Goal: Check status: Check status

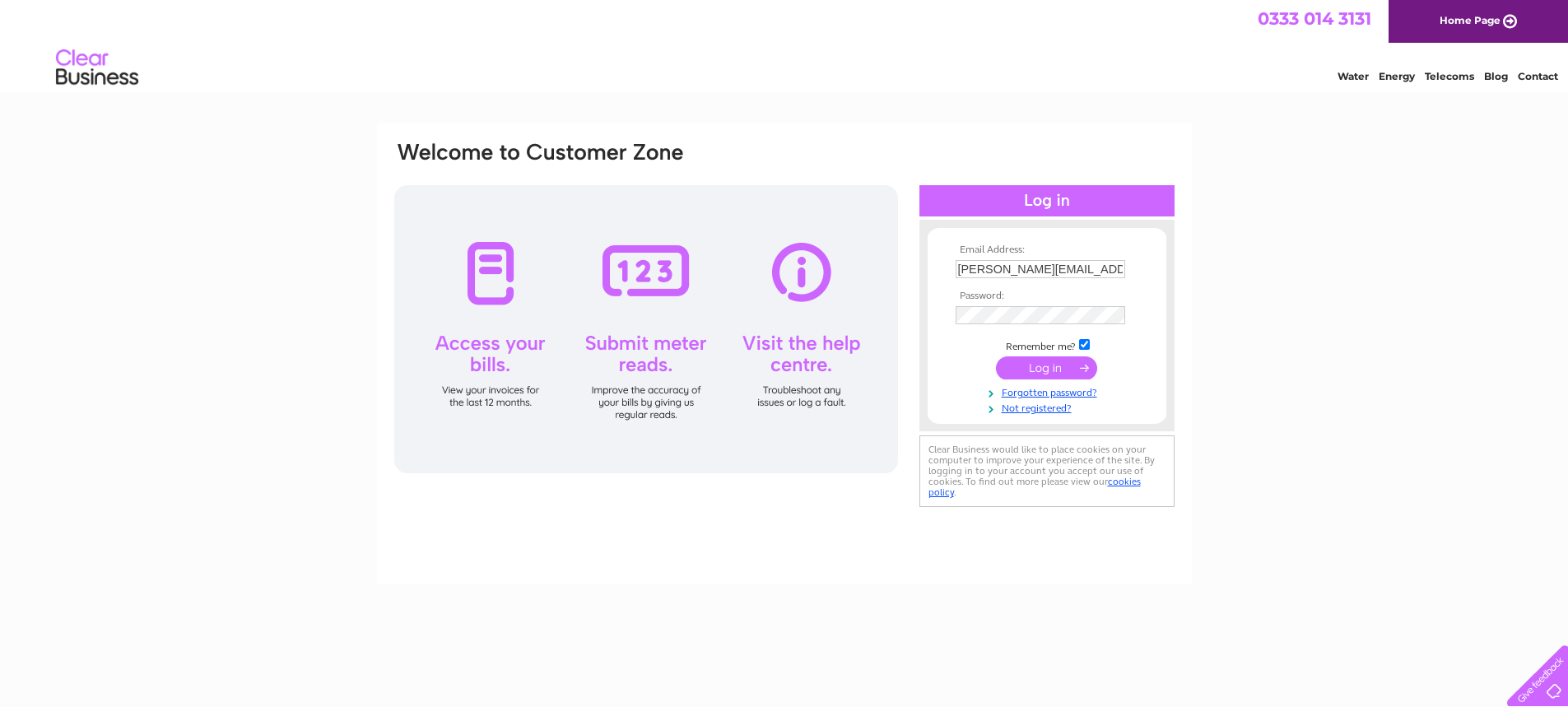
click at [999, 264] on input "Ryan.Boyle@verastar.co.uk" at bounding box center [1041, 269] width 169 height 18
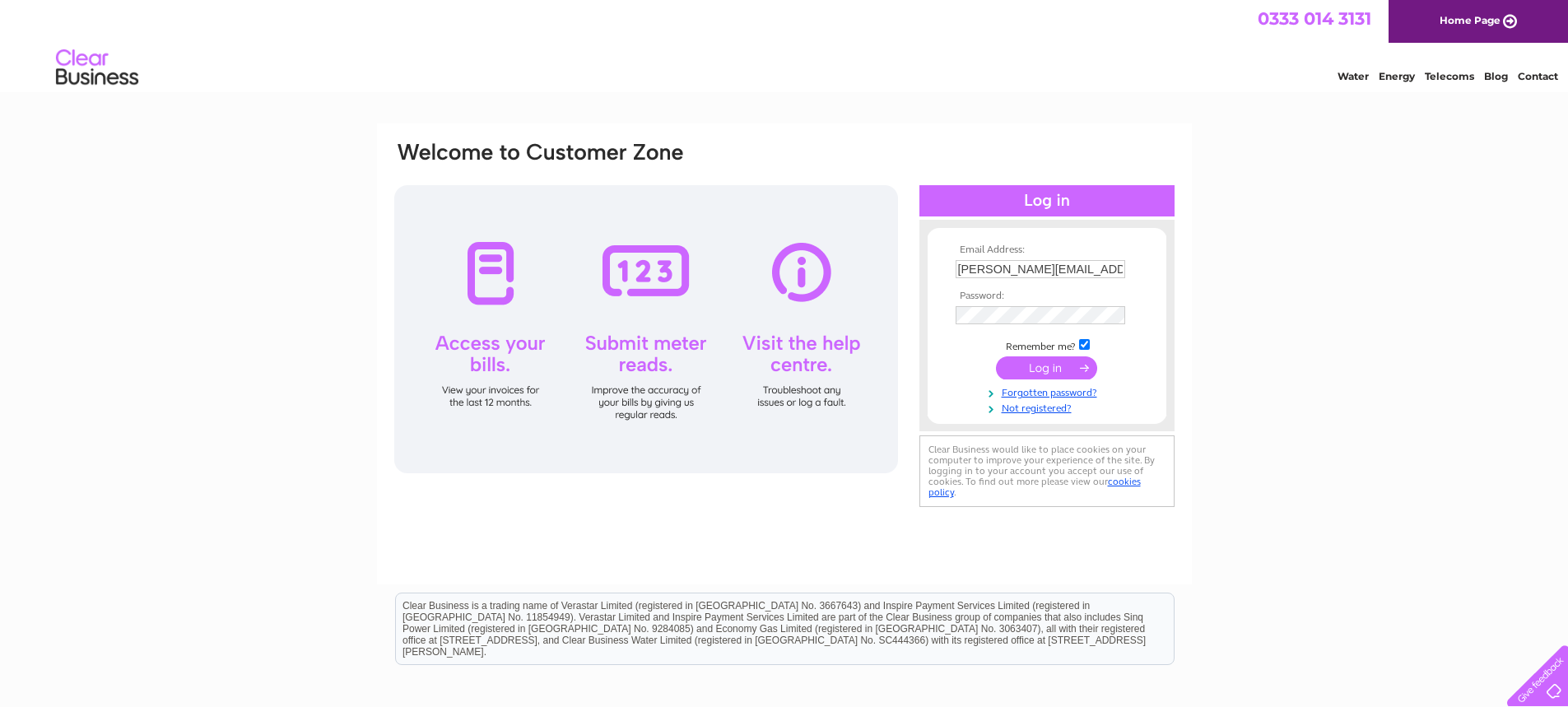
click at [1035, 370] on input "submit" at bounding box center [1047, 367] width 101 height 23
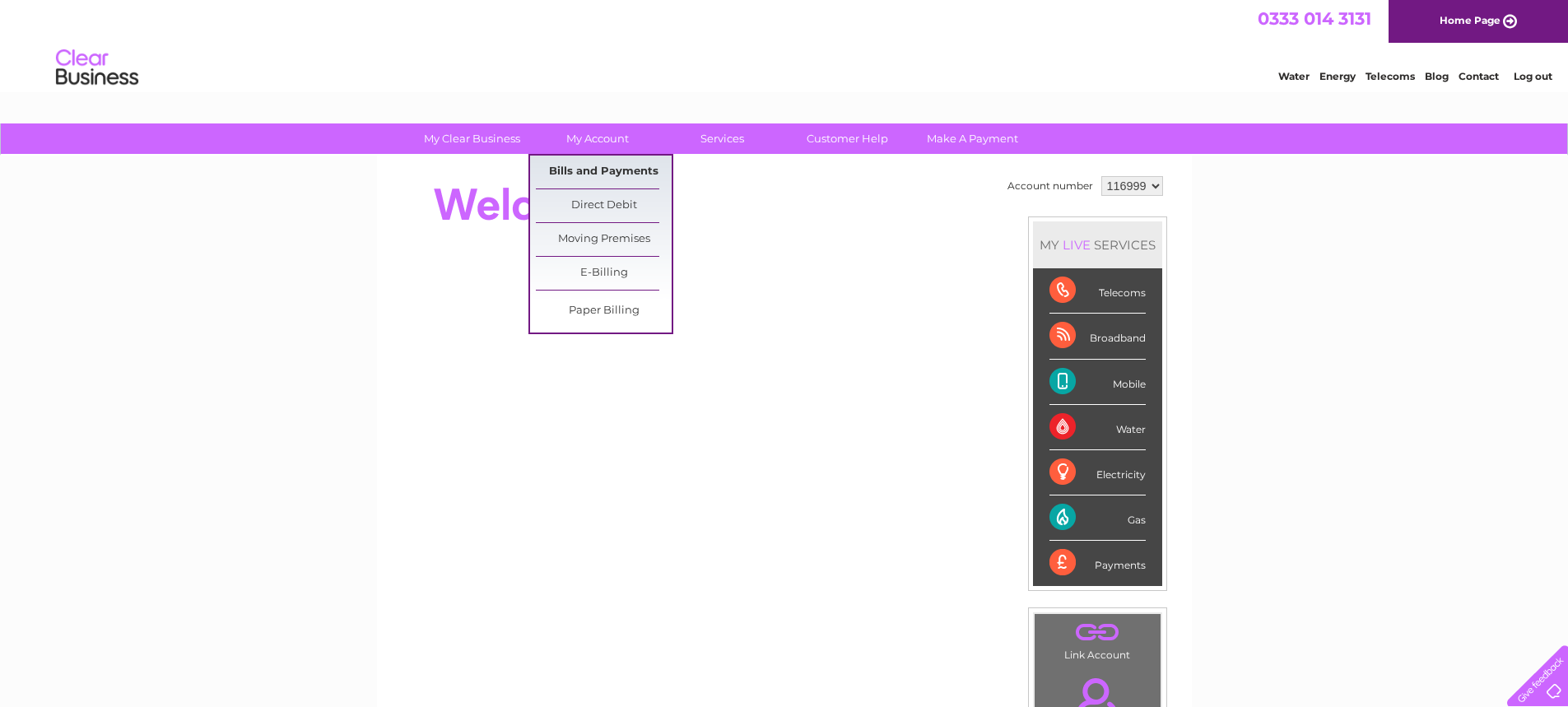
click at [604, 169] on link "Bills and Payments" at bounding box center [604, 172] width 136 height 33
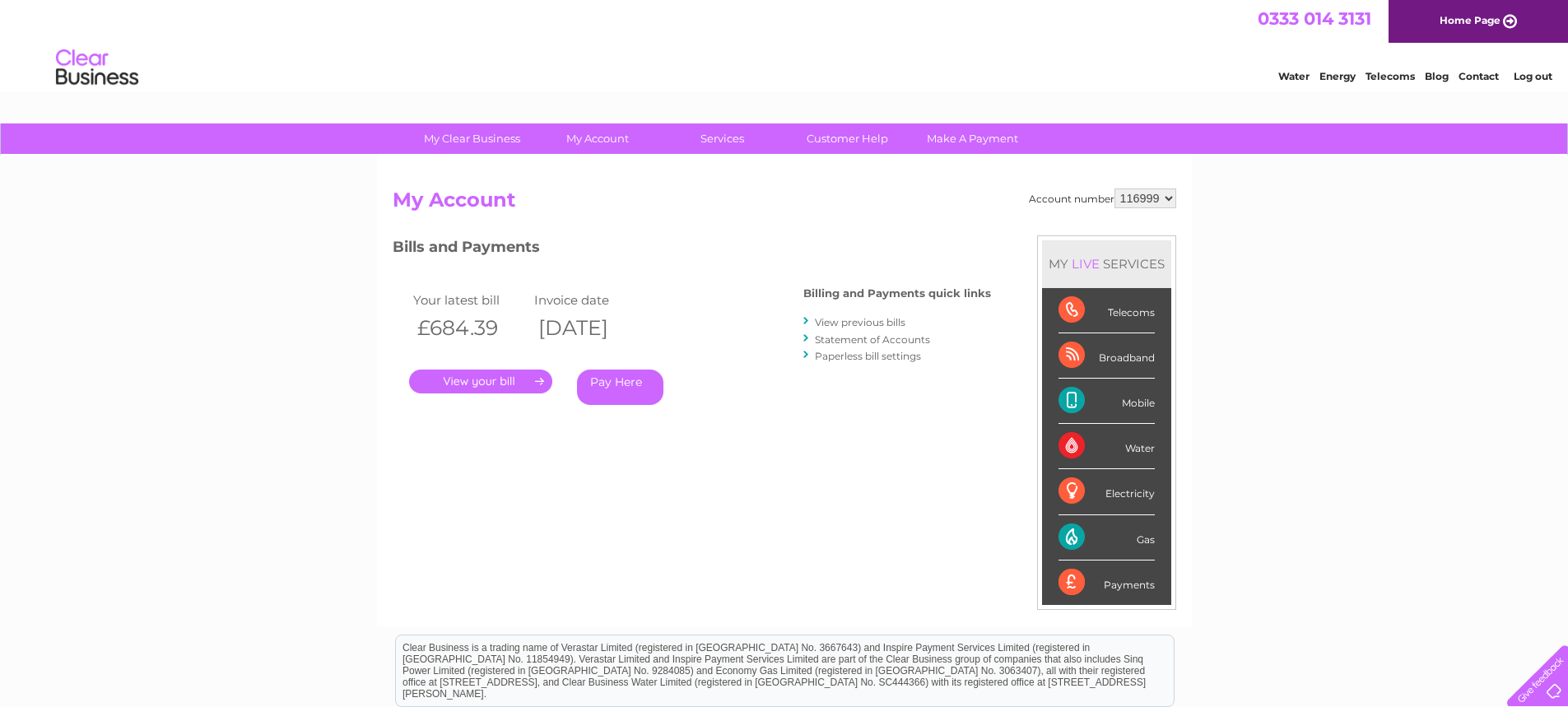
click at [888, 322] on link "View previous bills" at bounding box center [860, 322] width 91 height 12
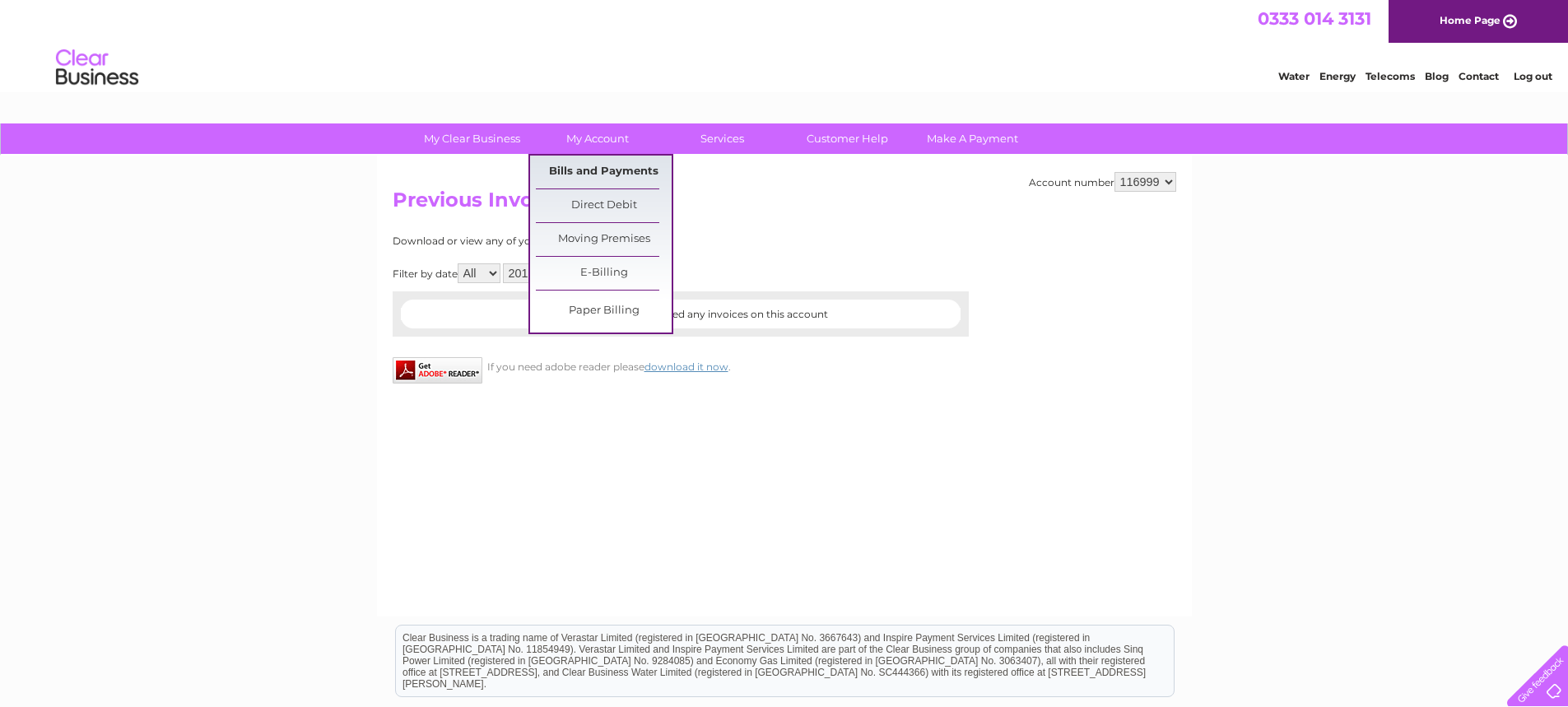
click at [608, 168] on link "Bills and Payments" at bounding box center [604, 172] width 136 height 33
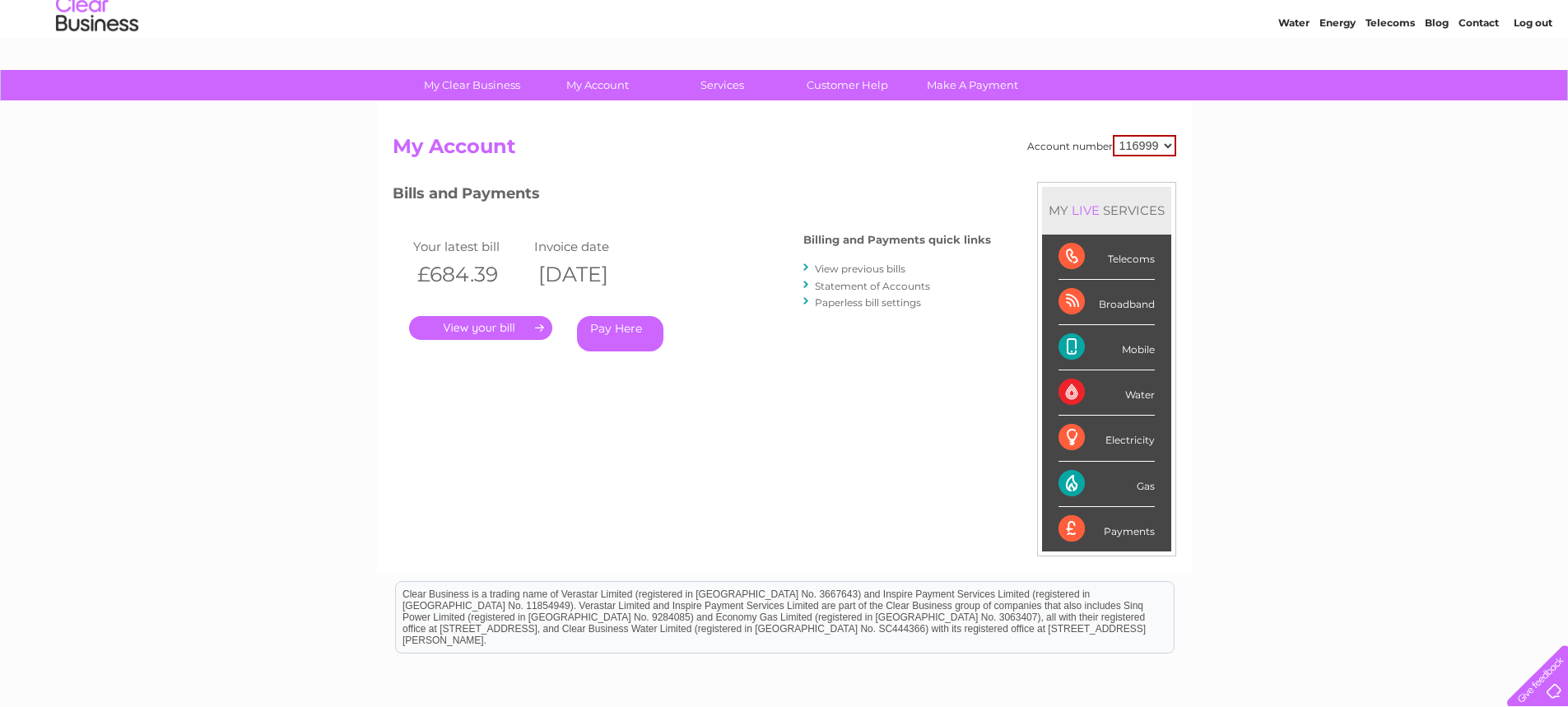
scroll to position [82, 0]
